Goal: Information Seeking & Learning: Learn about a topic

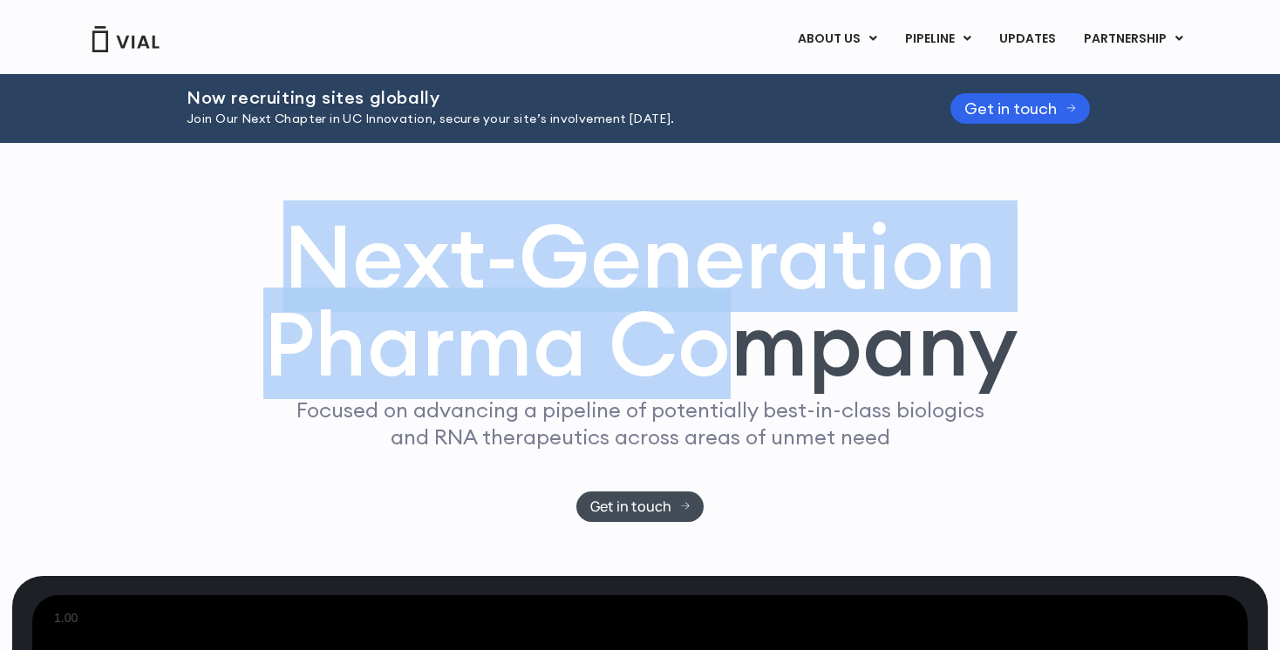
click at [757, 347] on h1 "Next-Generation Pharma Company" at bounding box center [639, 301] width 755 height 176
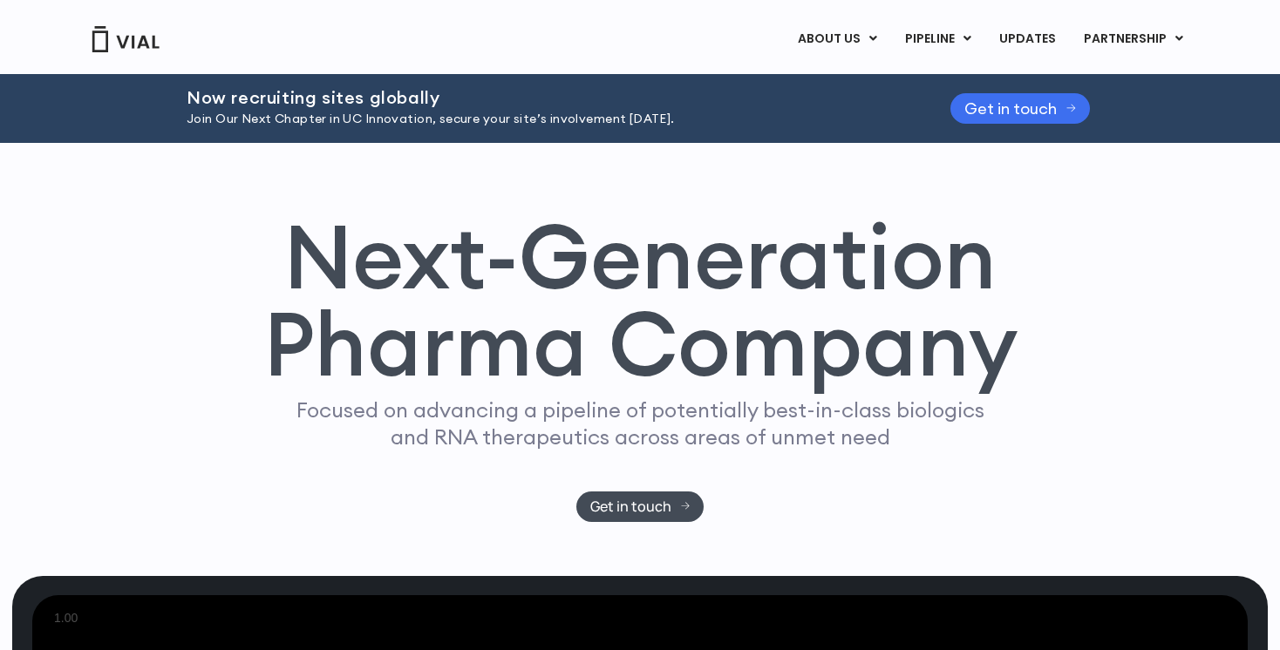
click at [1025, 104] on span "Get in touch" at bounding box center [1010, 108] width 92 height 13
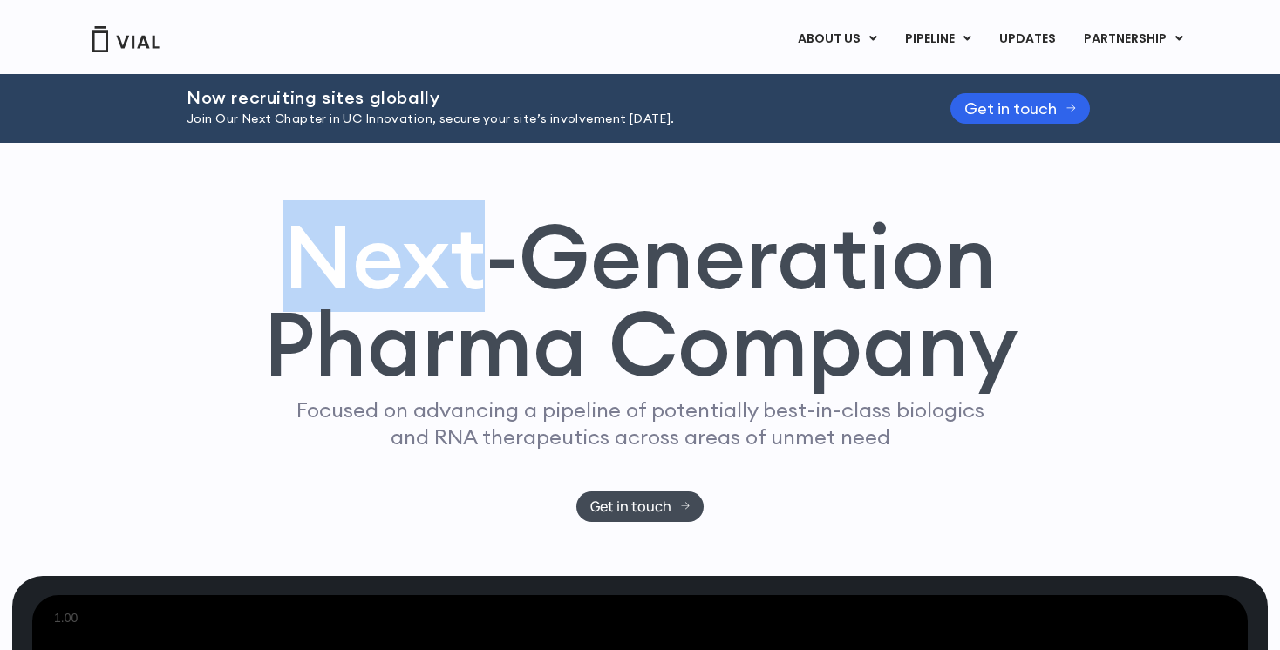
drag, startPoint x: 255, startPoint y: 206, endPoint x: 544, endPoint y: 288, distance: 300.9
click at [541, 285] on div "Next-Generation Pharma Company Focused on advancing a pipeline of potentially b…" at bounding box center [640, 359] width 1256 height 433
click at [544, 288] on h1 "Next-Generation Pharma Company" at bounding box center [639, 301] width 755 height 176
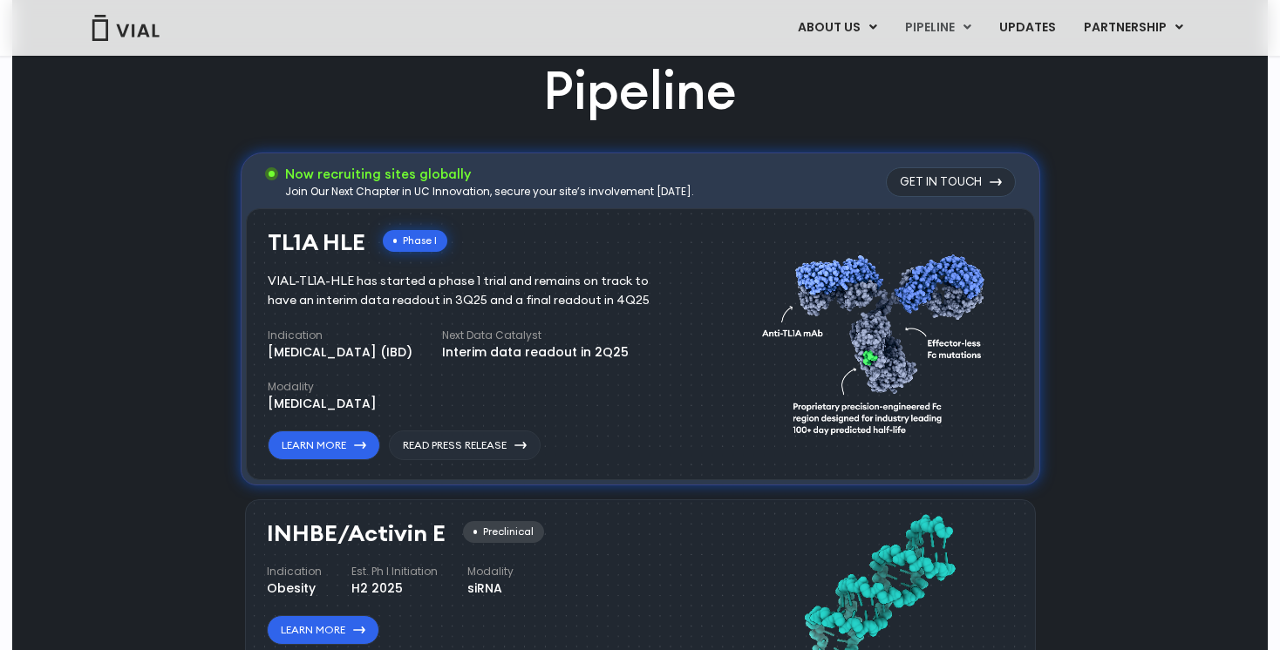
scroll to position [1044, 0]
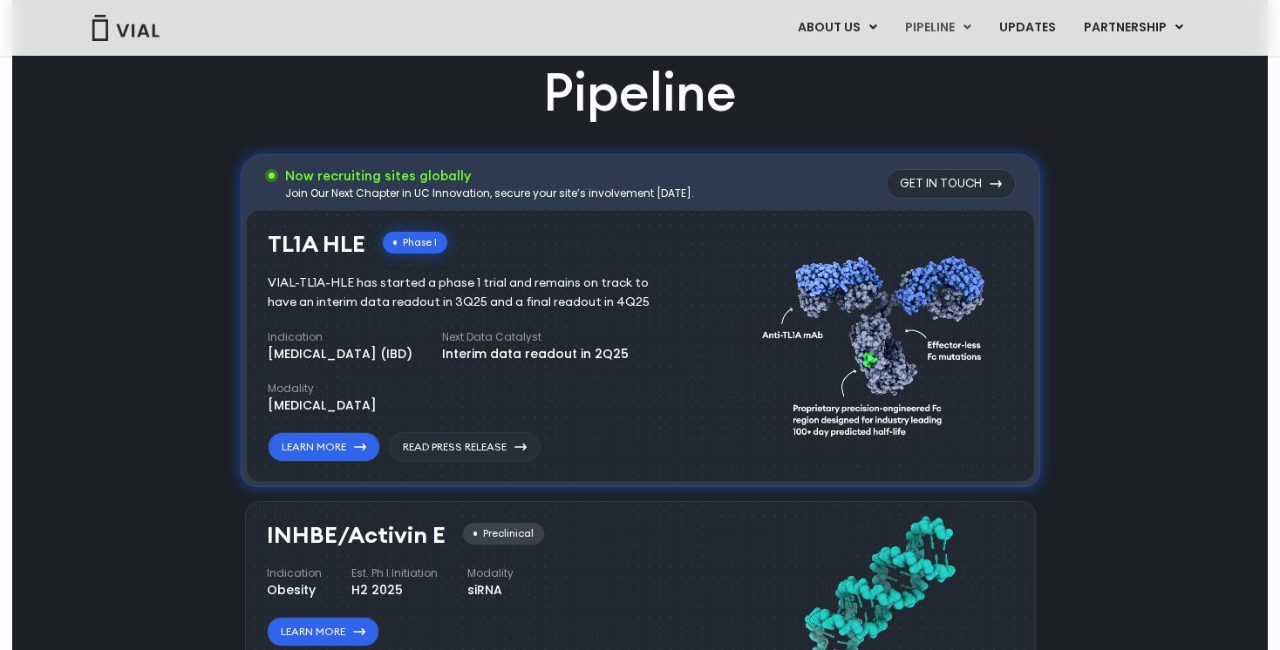
click at [418, 242] on div "Phase I" at bounding box center [415, 243] width 65 height 22
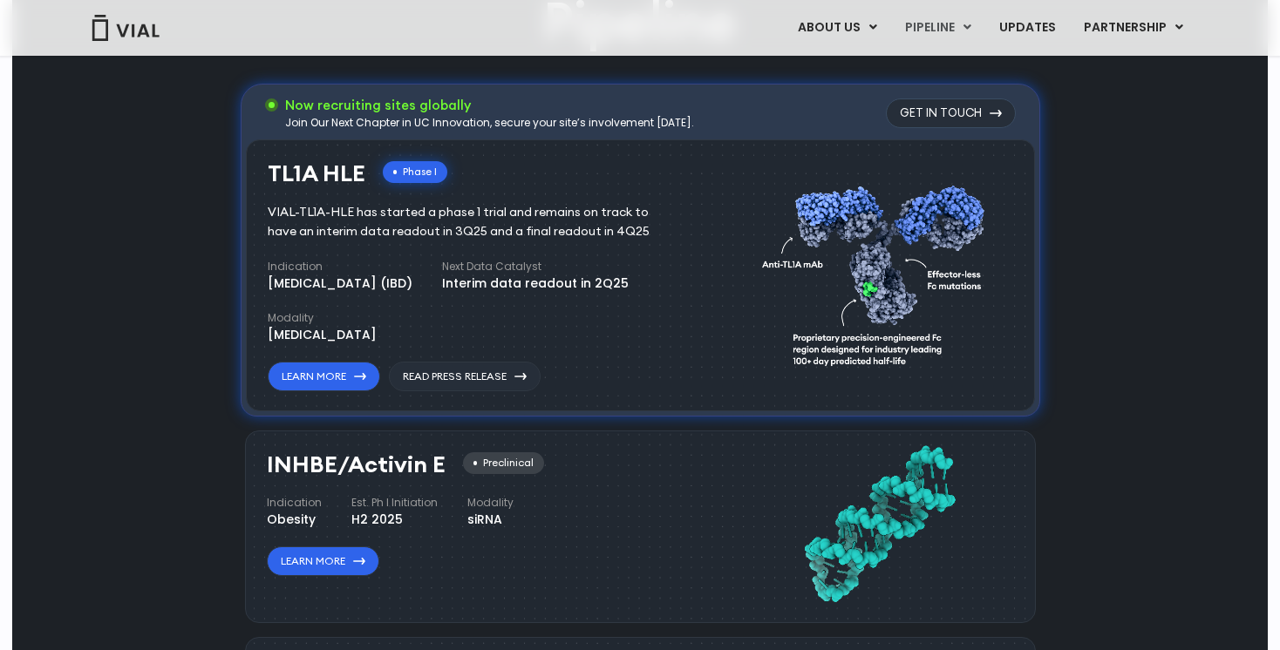
scroll to position [1116, 0]
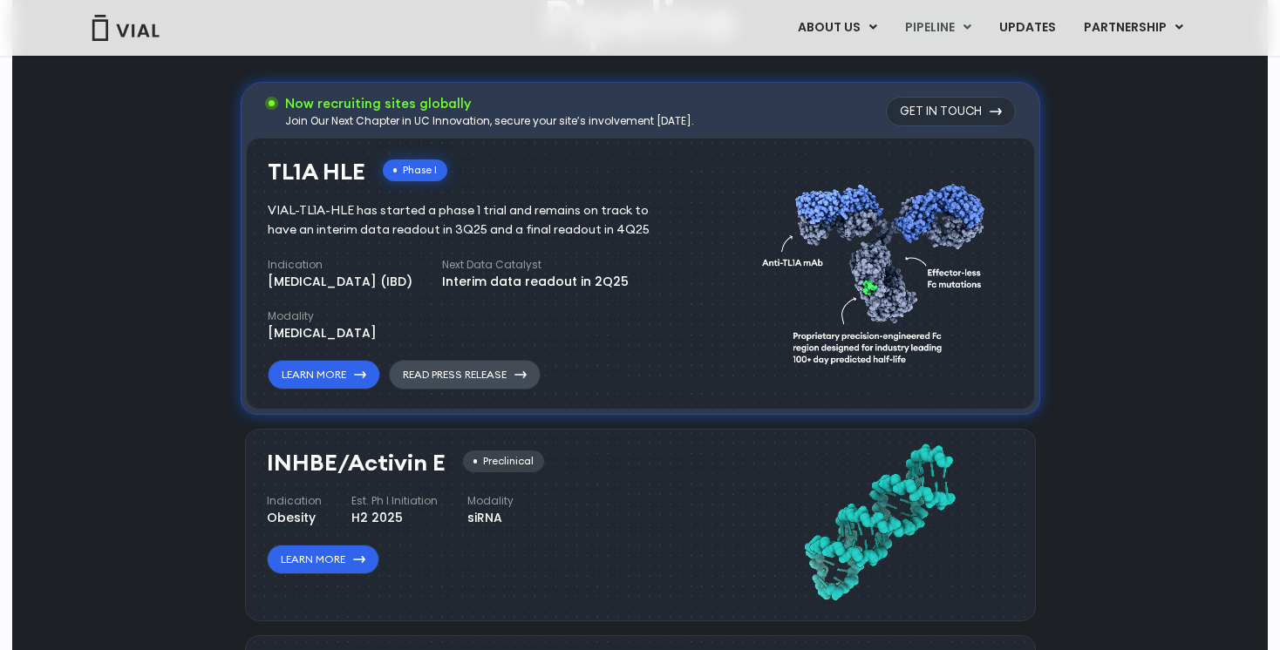
click at [477, 379] on link "Read Press Release" at bounding box center [465, 375] width 152 height 30
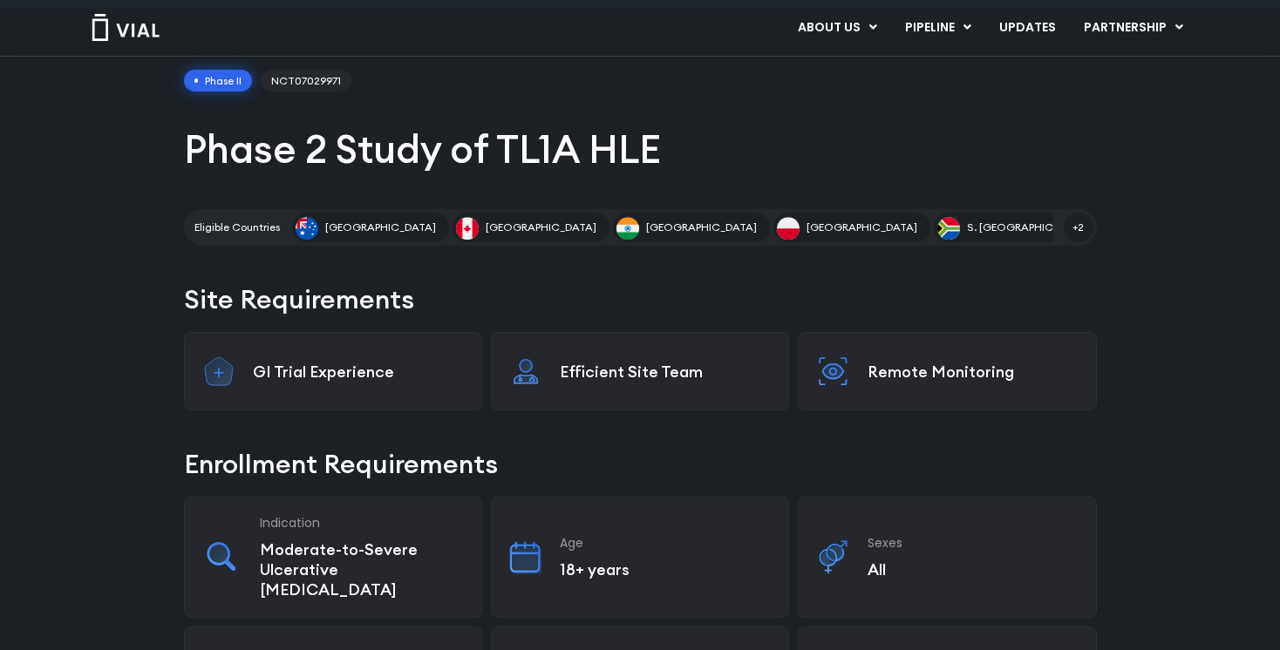
scroll to position [105, 0]
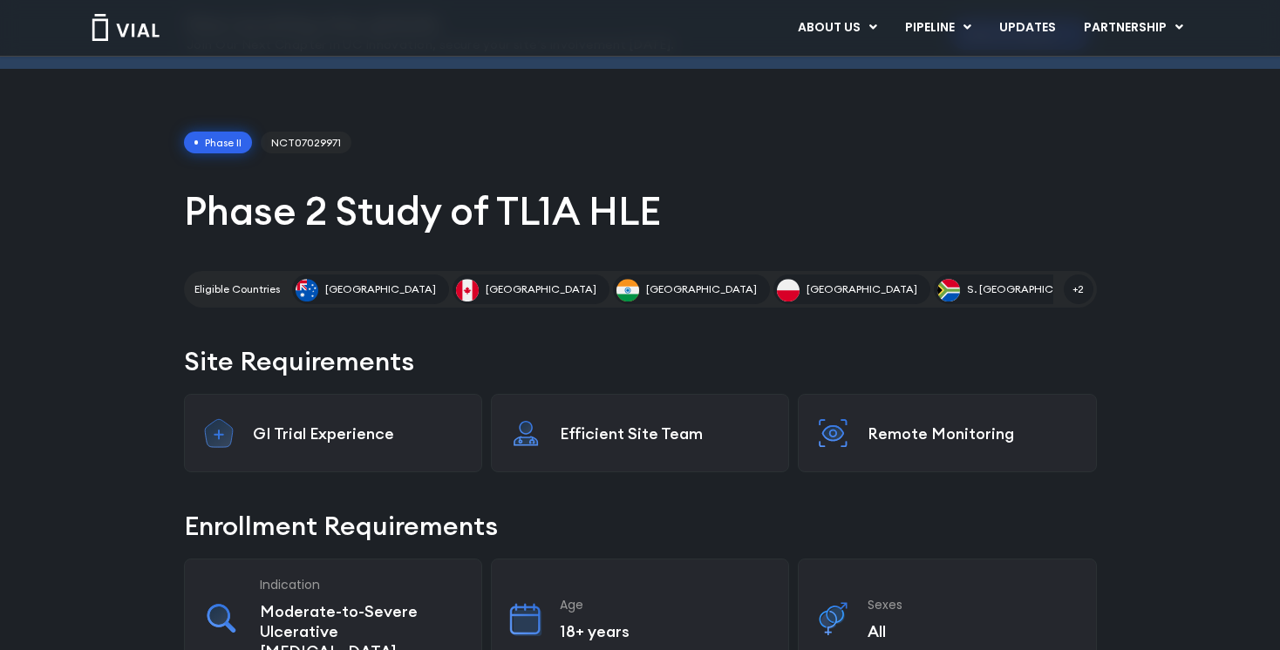
click at [515, 458] on div "Efficient Site Team" at bounding box center [640, 433] width 298 height 78
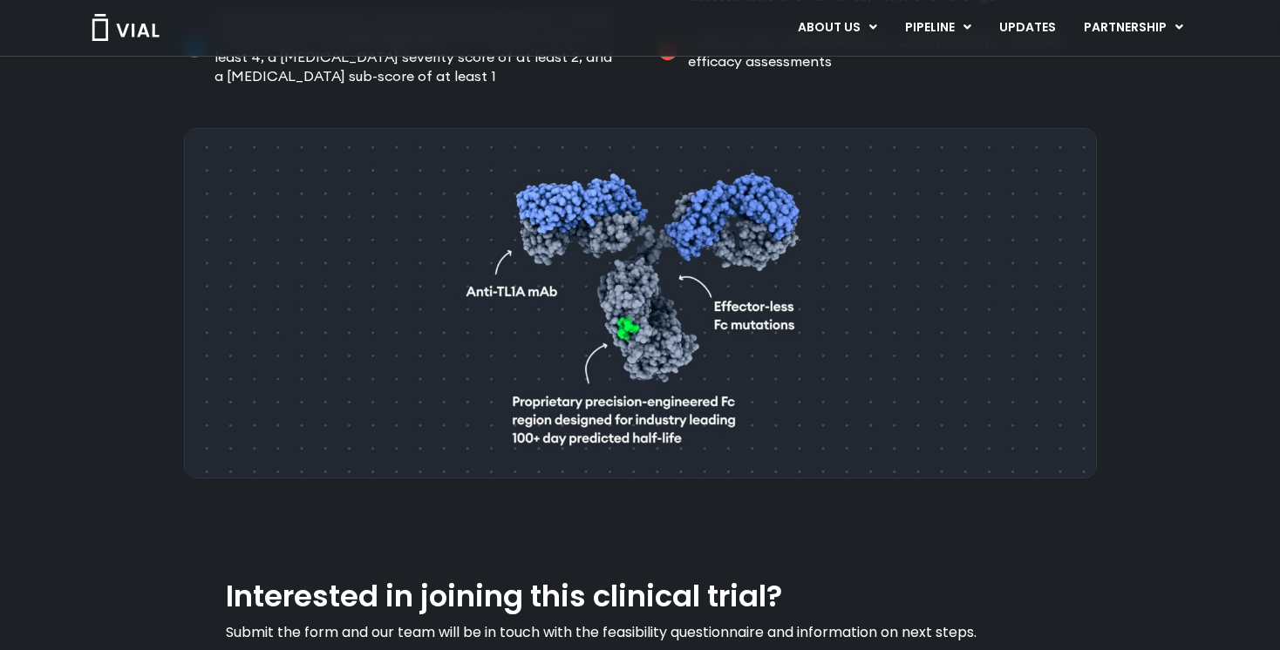
scroll to position [1219, 0]
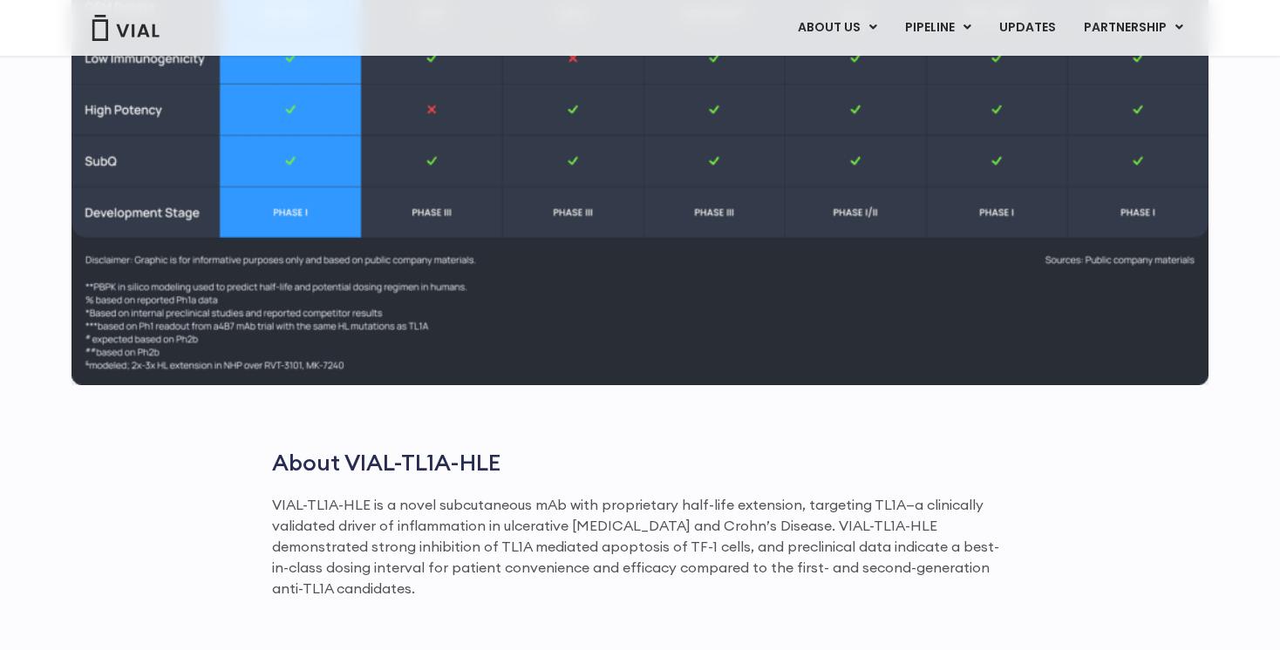
scroll to position [2704, 0]
